Goal: Task Accomplishment & Management: Complete application form

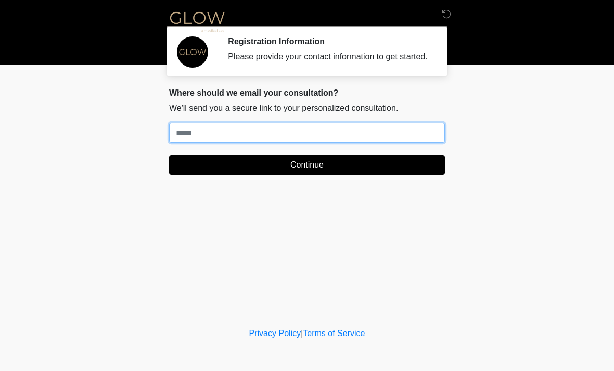
click at [196, 142] on input "Where should we email your treatment plan?" at bounding box center [307, 133] width 276 height 20
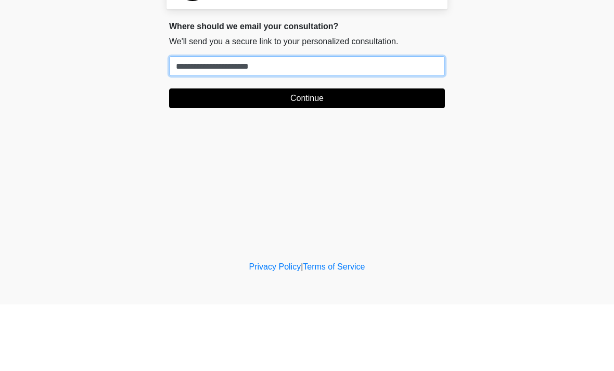
type input "**********"
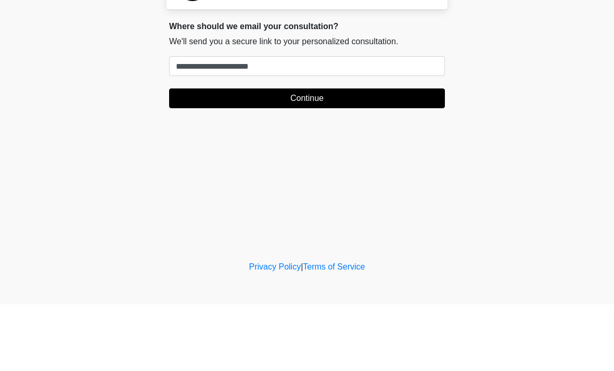
click at [288, 155] on button "Continue" at bounding box center [307, 165] width 276 height 20
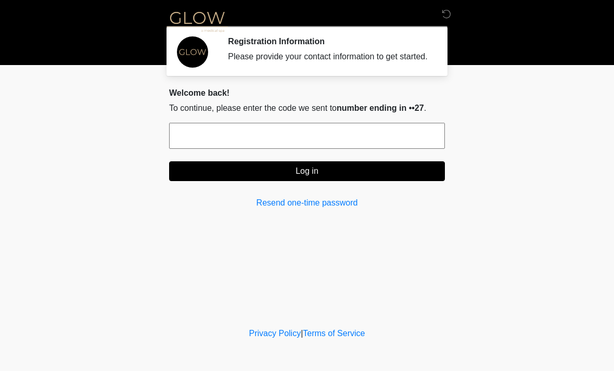
click at [208, 149] on input "text" at bounding box center [307, 136] width 276 height 26
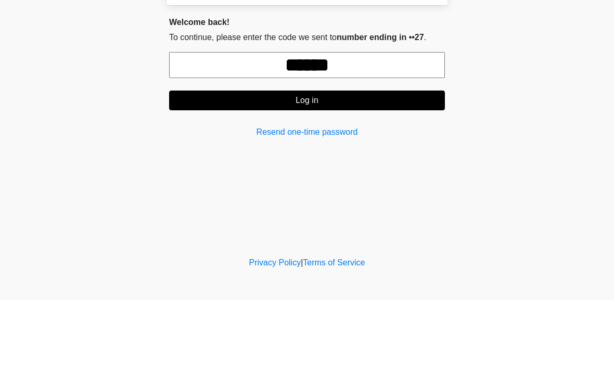
click at [293, 161] on button "Log in" at bounding box center [307, 171] width 276 height 20
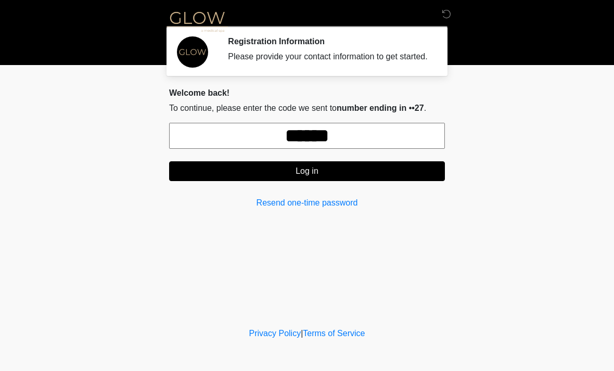
click at [355, 142] on input "******" at bounding box center [307, 136] width 276 height 26
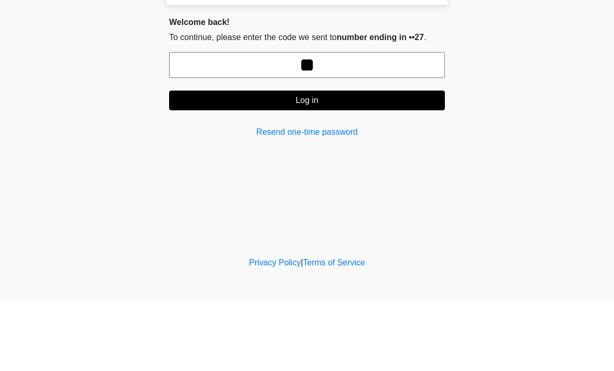
type input "*"
type input "******"
click at [306, 121] on div "Welcome back! To continue, please enter the code we sent to number ending in ••…" at bounding box center [307, 148] width 276 height 121
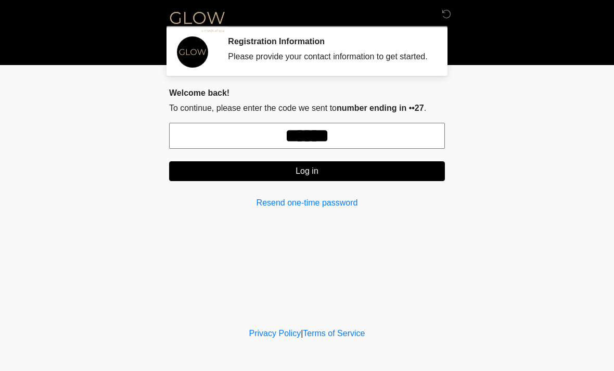
click at [302, 181] on button "Log in" at bounding box center [307, 171] width 276 height 20
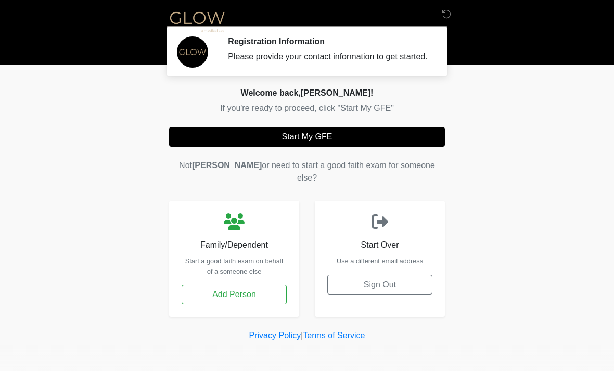
click at [286, 138] on button "Start My GFE" at bounding box center [307, 137] width 276 height 20
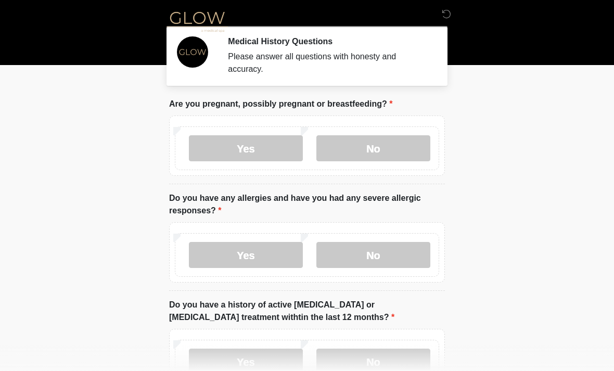
click at [359, 150] on label "No" at bounding box center [374, 148] width 114 height 26
click at [350, 246] on label "No" at bounding box center [374, 255] width 114 height 26
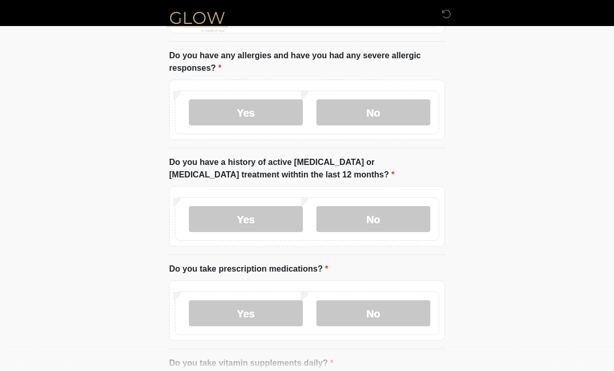
scroll to position [150, 0]
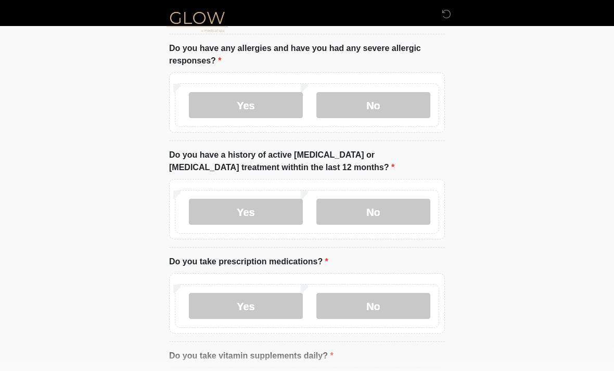
click at [362, 210] on label "No" at bounding box center [374, 212] width 114 height 26
click at [361, 298] on label "No" at bounding box center [374, 306] width 114 height 26
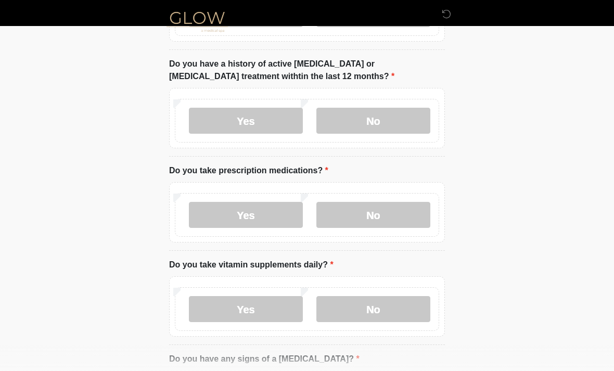
scroll to position [242, 0]
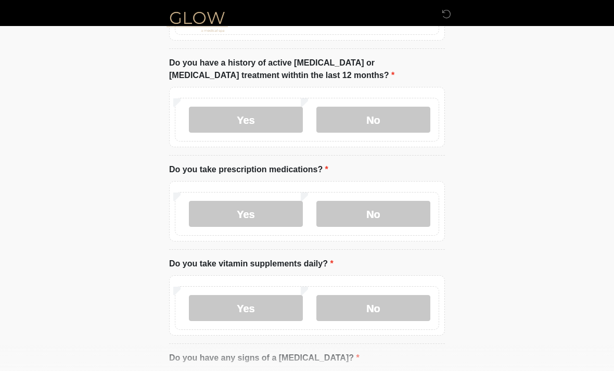
click at [374, 313] on label "No" at bounding box center [374, 308] width 114 height 26
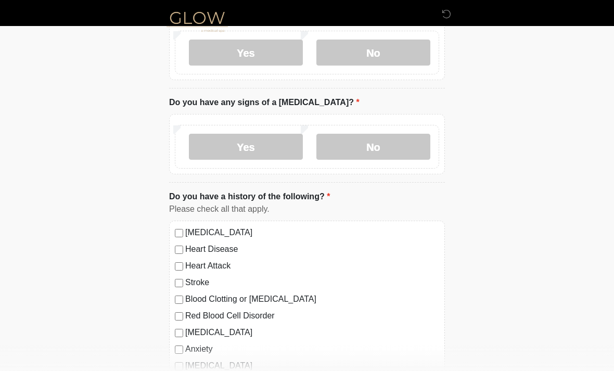
click at [357, 148] on label "No" at bounding box center [374, 147] width 114 height 26
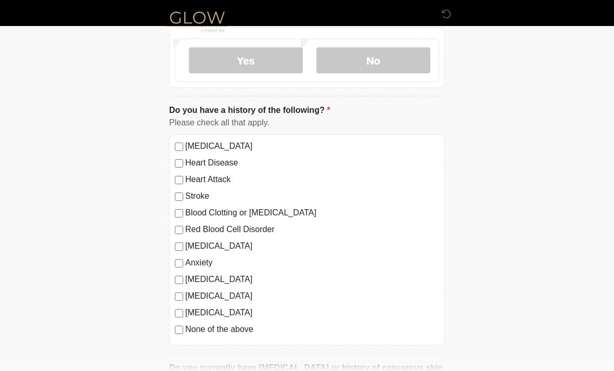
scroll to position [589, 0]
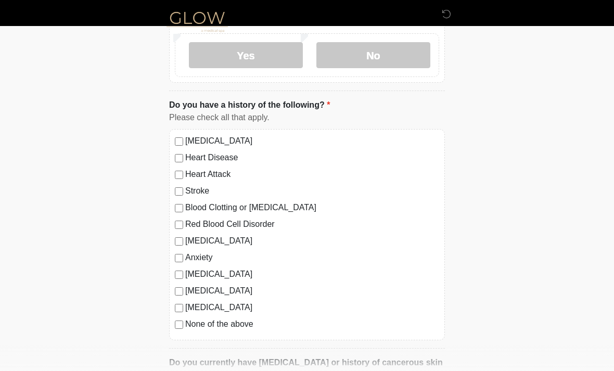
click at [185, 320] on label "None of the above" at bounding box center [312, 324] width 254 height 12
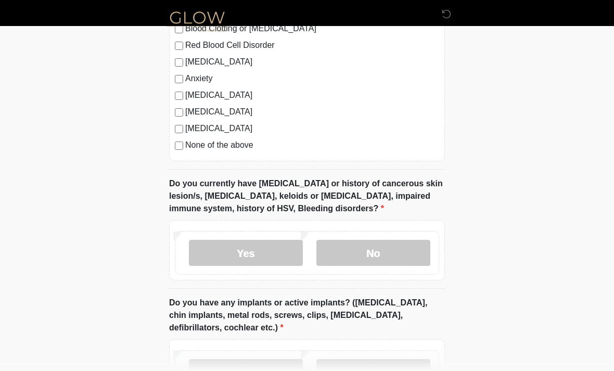
scroll to position [770, 0]
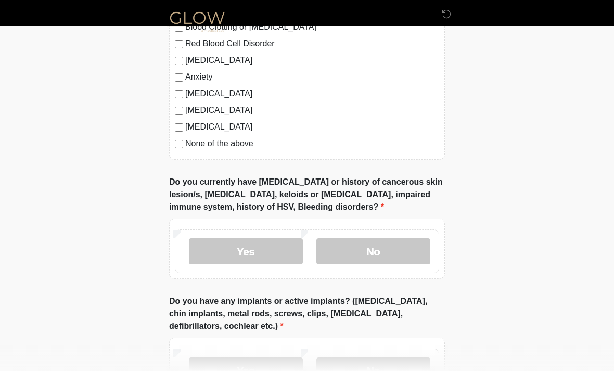
click at [352, 254] on label "No" at bounding box center [374, 251] width 114 height 26
click at [357, 368] on label "No" at bounding box center [374, 371] width 114 height 26
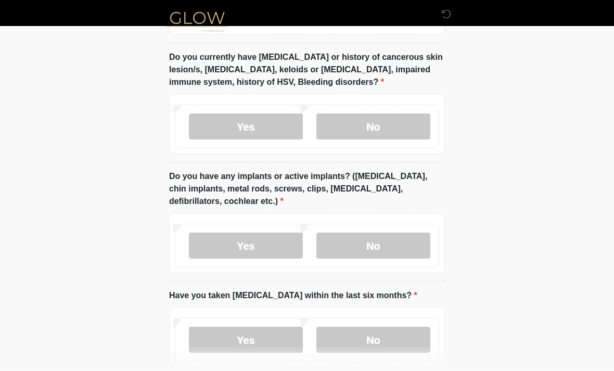
scroll to position [948, 0]
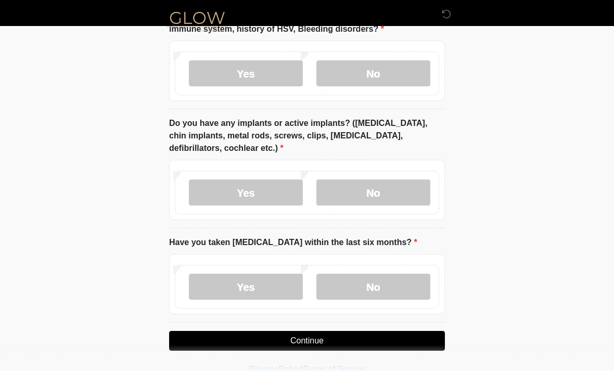
click at [362, 279] on label "No" at bounding box center [374, 287] width 114 height 26
click at [300, 335] on button "Continue" at bounding box center [307, 341] width 276 height 20
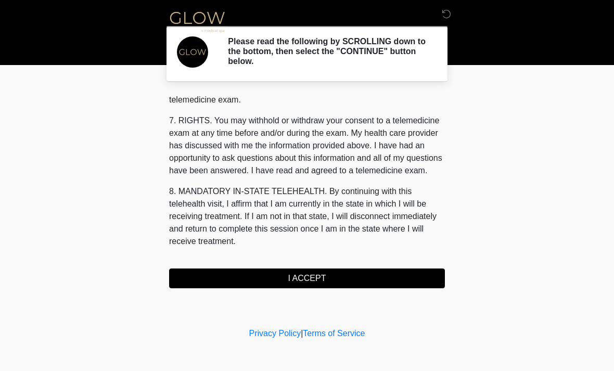
scroll to position [441, 0]
click at [310, 280] on button "I ACCEPT" at bounding box center [307, 279] width 276 height 20
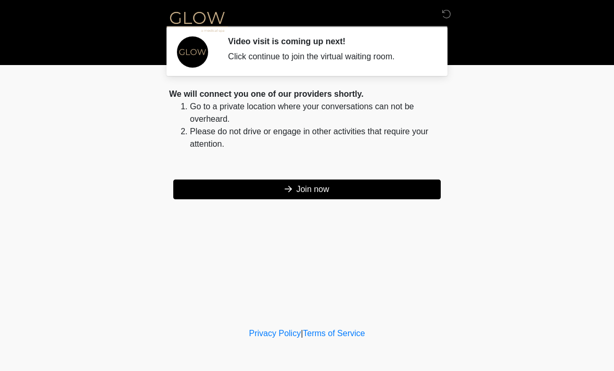
click at [291, 188] on button "Join now" at bounding box center [307, 190] width 268 height 20
